Goal: Task Accomplishment & Management: Use online tool/utility

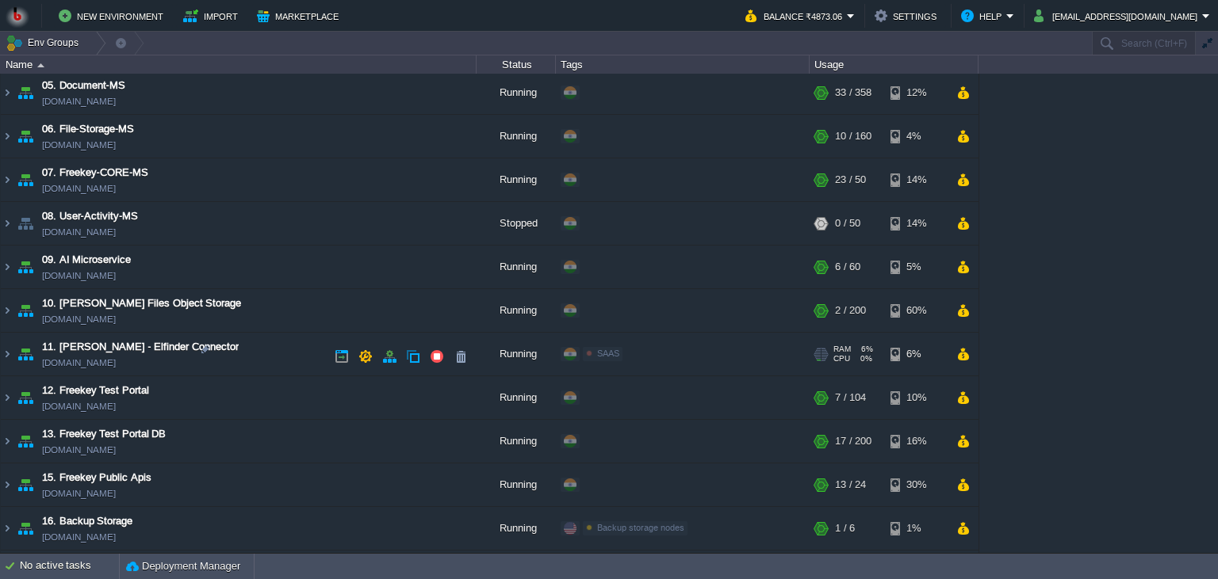
scroll to position [289, 0]
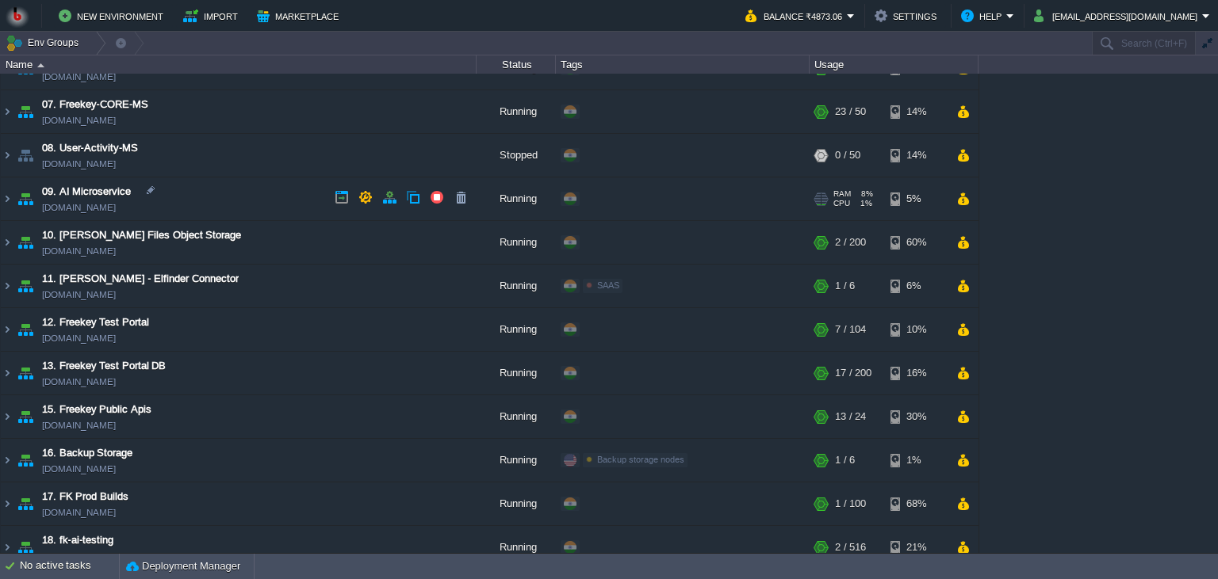
click at [240, 193] on td "09. AI Microservice [DOMAIN_NAME]" at bounding box center [239, 200] width 476 height 44
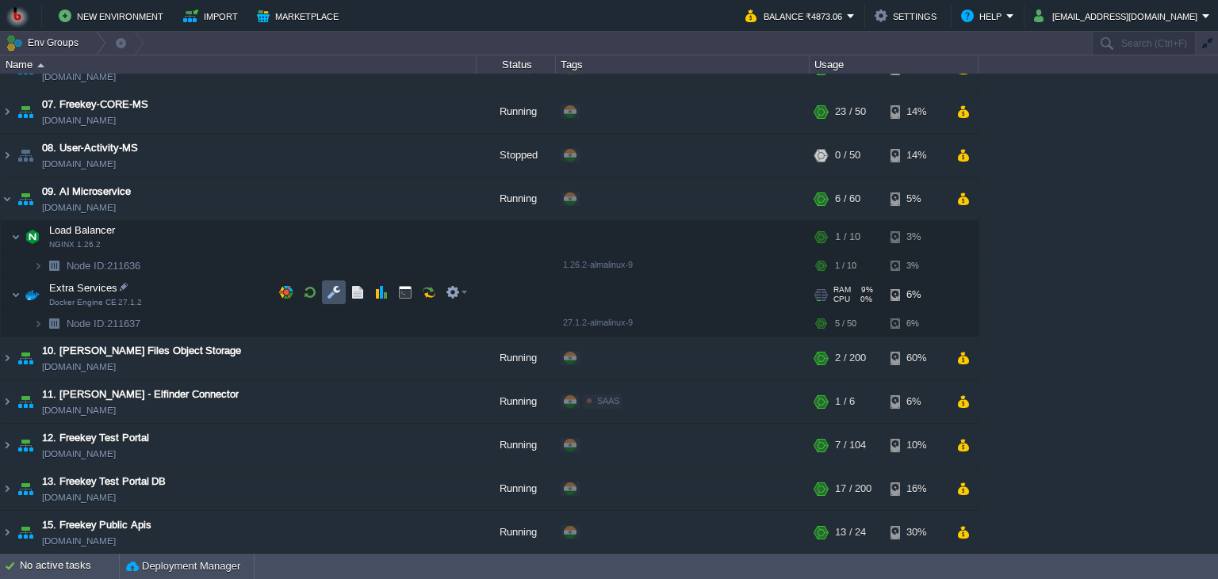
click at [335, 287] on button "button" at bounding box center [334, 292] width 14 height 14
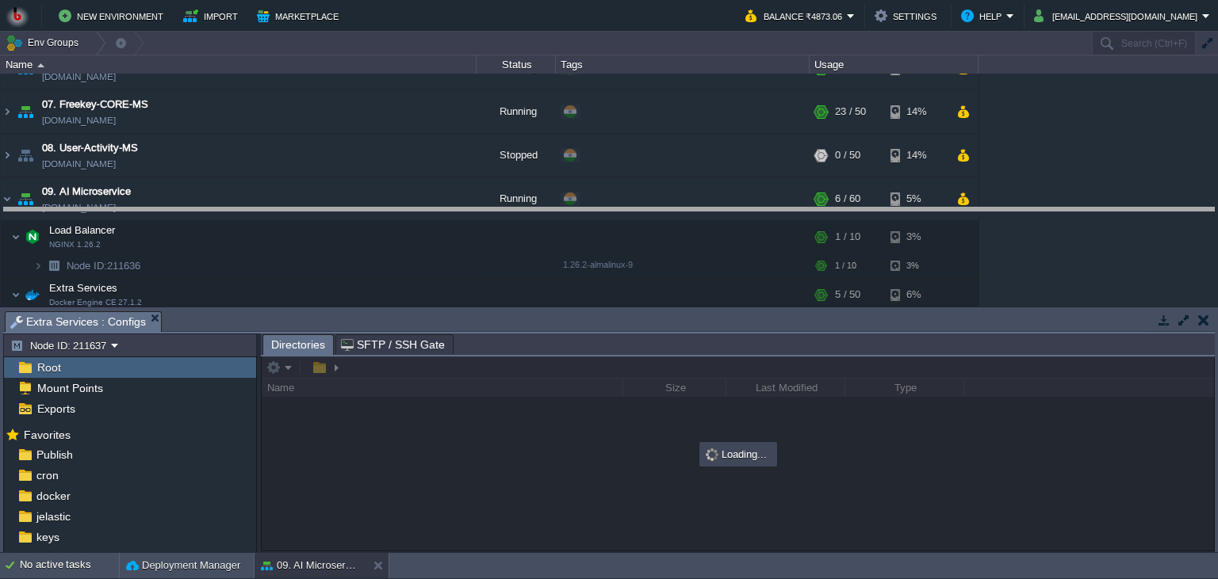
drag, startPoint x: 599, startPoint y: 325, endPoint x: 604, endPoint y: 197, distance: 127.7
click at [604, 197] on body "New Environment Import Marketplace Bonus ₹0.00 Upgrade Account Balance ₹4873.06…" at bounding box center [609, 289] width 1218 height 579
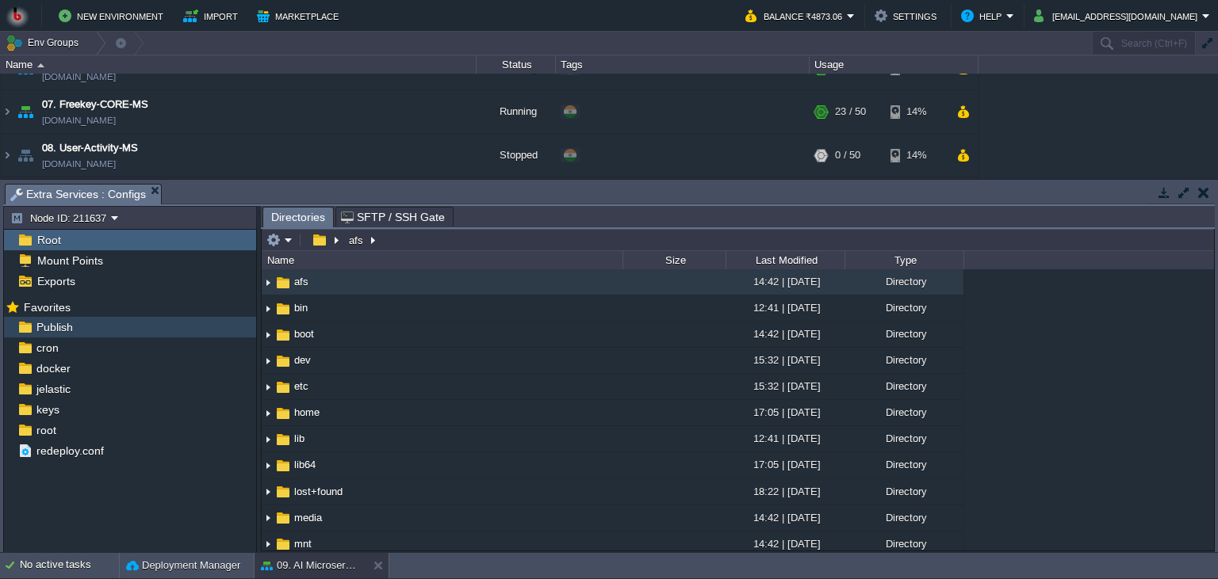
click at [117, 335] on div "Publish" at bounding box center [130, 327] width 252 height 21
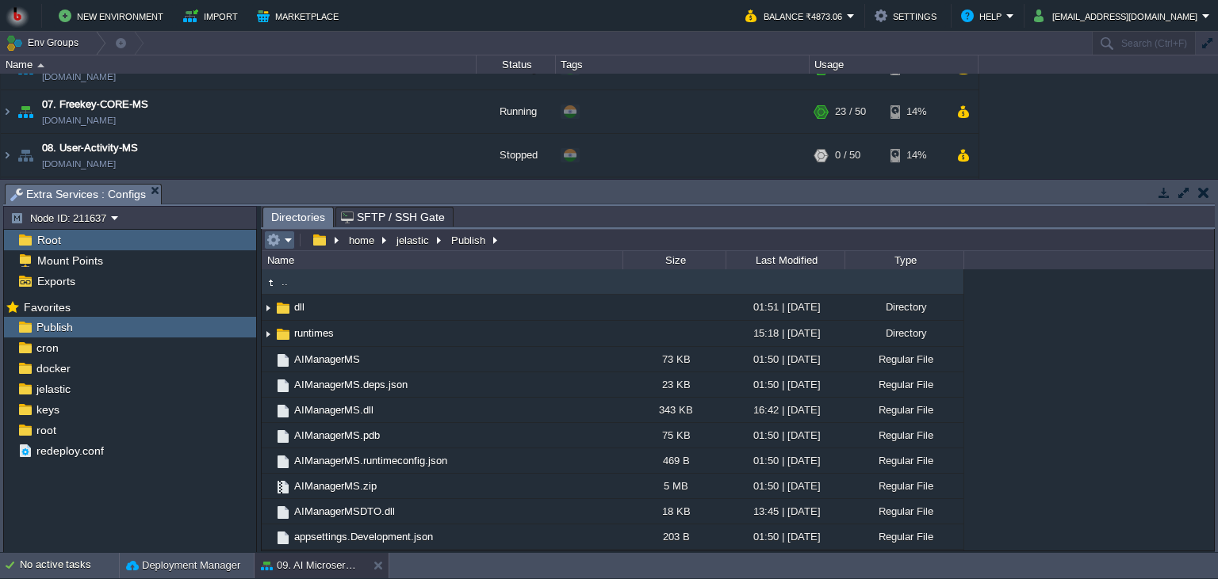
click at [286, 242] on em at bounding box center [279, 240] width 26 height 14
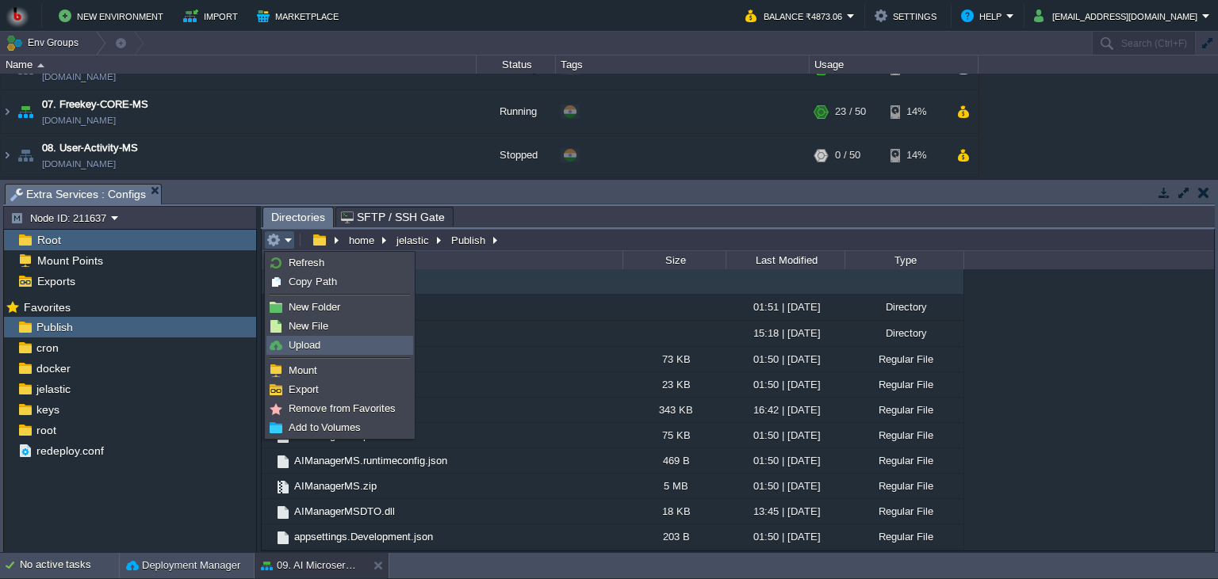
click at [316, 342] on span "Upload" at bounding box center [305, 345] width 32 height 12
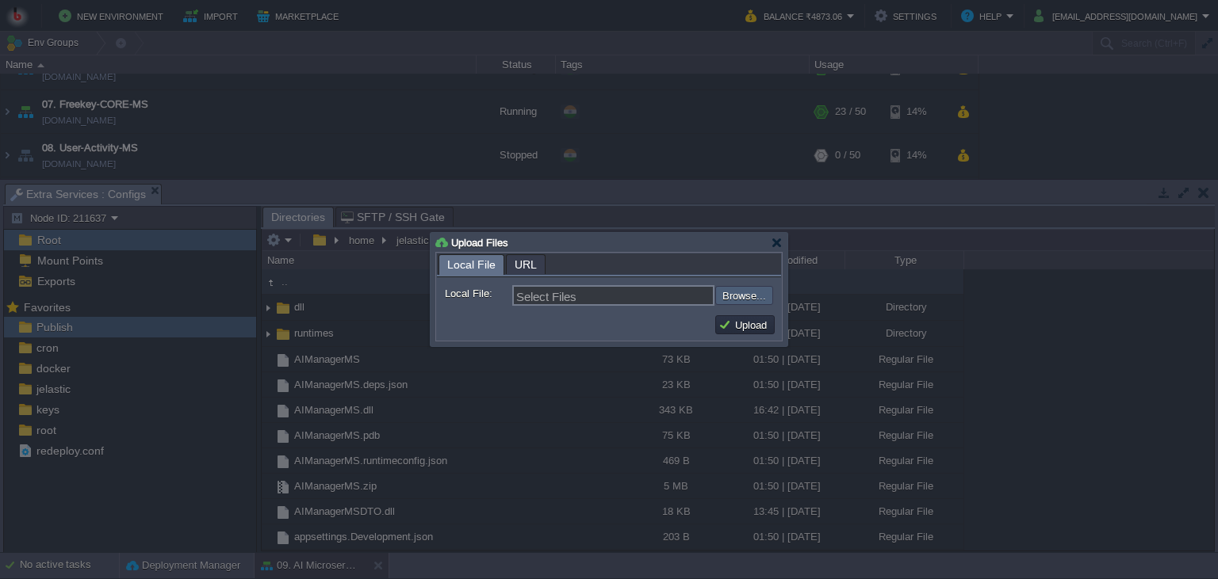
click at [734, 293] on input "file" at bounding box center [672, 295] width 201 height 19
type input "C:\fakepath\AIManagerMS.dll"
type input "AIManagerMS.dll, AIManagerMSDTO.dll"
click at [742, 332] on button "Upload" at bounding box center [744, 325] width 53 height 14
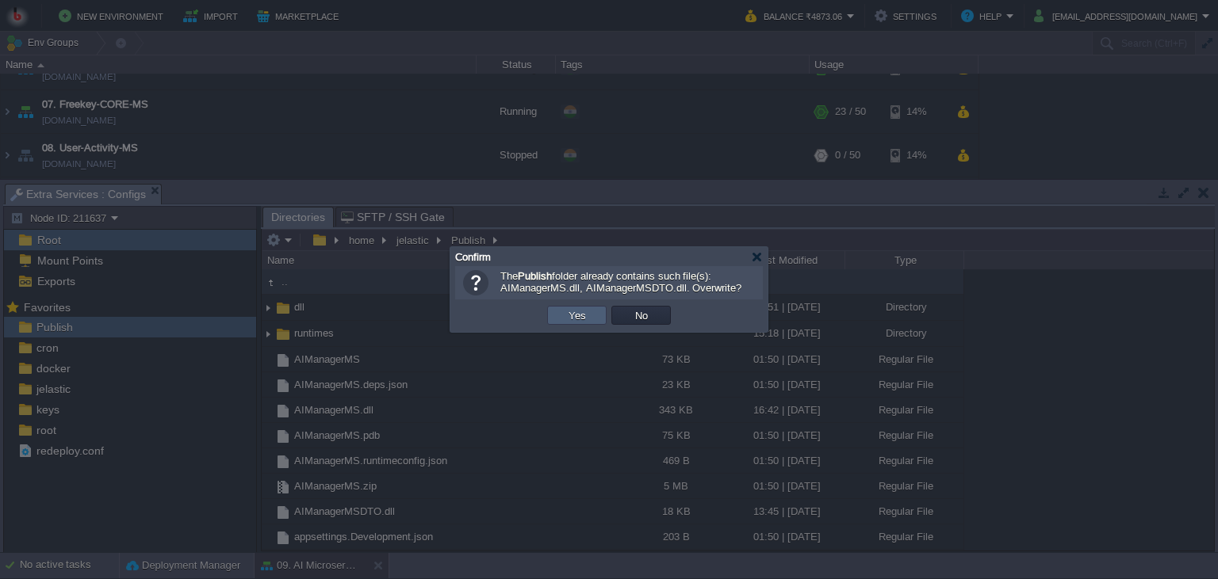
click at [589, 321] on td "Yes" at bounding box center [576, 315] width 59 height 19
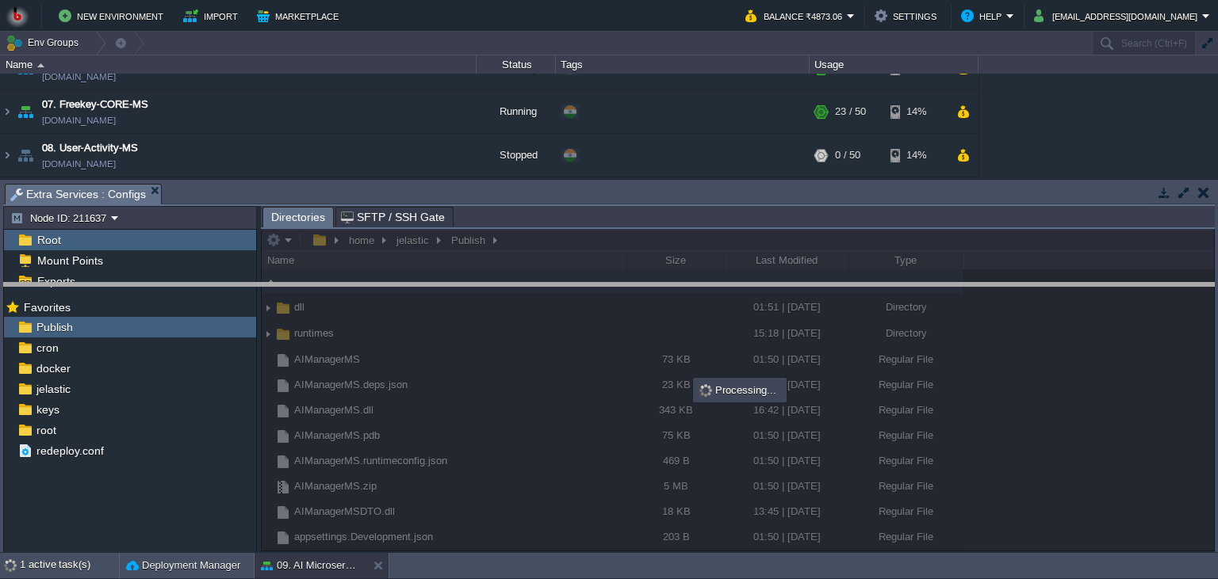
drag, startPoint x: 696, startPoint y: 195, endPoint x: 694, endPoint y: 306, distance: 111.0
click at [694, 306] on body "New Environment Import Marketplace Bonus ₹0.00 Upgrade Account Balance ₹4873.06…" at bounding box center [609, 289] width 1218 height 579
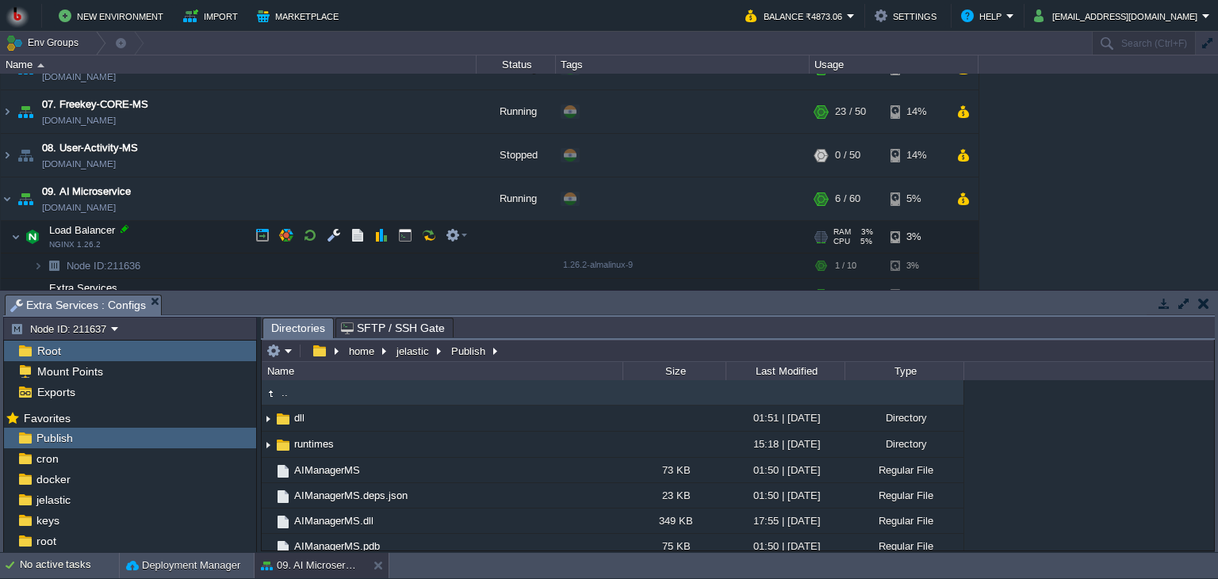
scroll to position [361, 0]
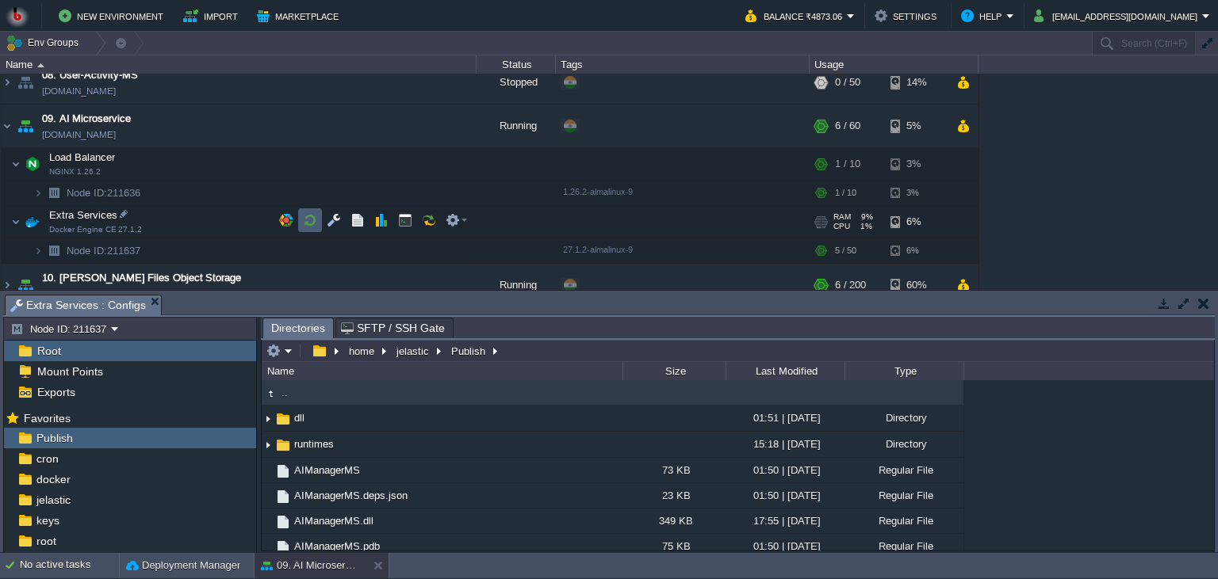
click at [312, 224] on button "button" at bounding box center [310, 220] width 14 height 14
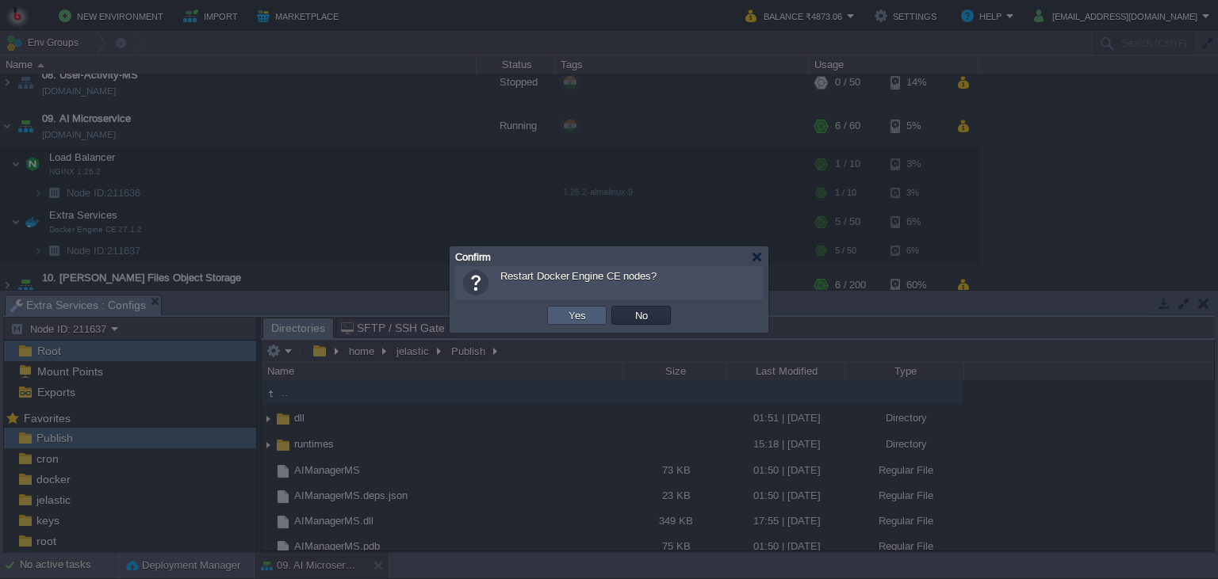
click at [572, 325] on td "Yes" at bounding box center [577, 316] width 64 height 24
click at [575, 313] on button "Yes" at bounding box center [577, 315] width 27 height 14
